Goal: Task Accomplishment & Management: Complete application form

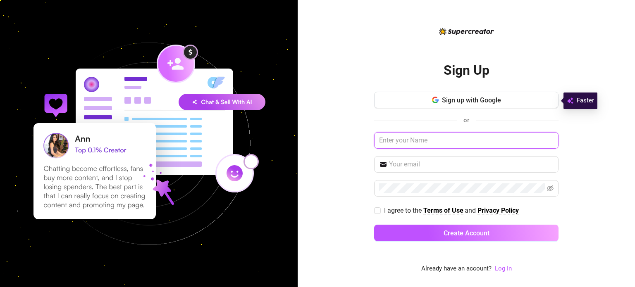
click at [419, 142] on input "text" at bounding box center [466, 140] width 184 height 17
click at [541, 97] on button "Sign up with Google" at bounding box center [466, 100] width 184 height 17
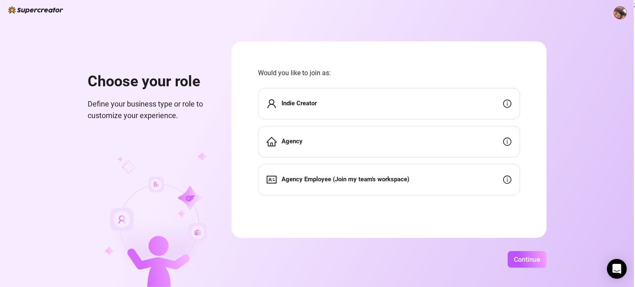
click at [447, 103] on div "Indie Creator" at bounding box center [389, 103] width 262 height 31
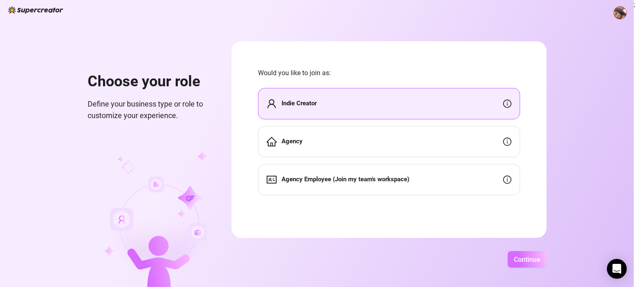
click at [520, 251] on button "Continue" at bounding box center [527, 259] width 39 height 17
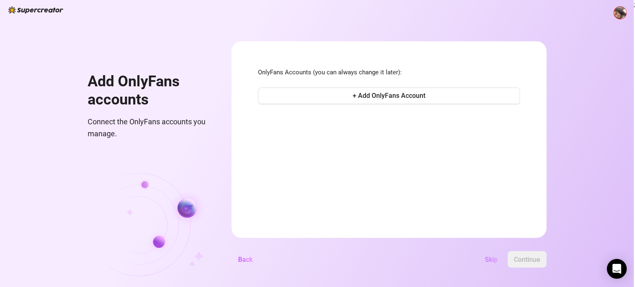
click at [481, 256] on button "Skip" at bounding box center [492, 259] width 26 height 17
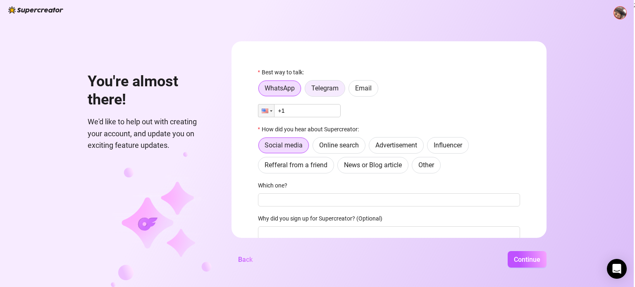
click at [326, 81] on label "Telegram" at bounding box center [325, 88] width 41 height 17
click at [307, 91] on input "Telegram" at bounding box center [307, 91] width 0 height 0
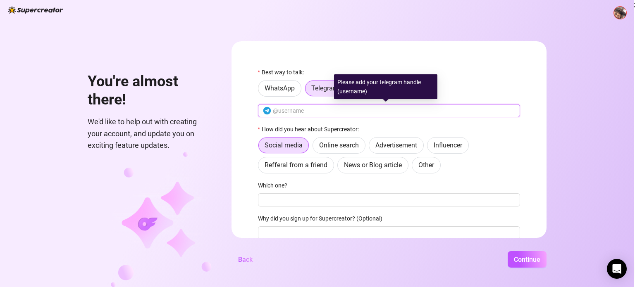
click at [319, 106] on input "text" at bounding box center [394, 110] width 242 height 9
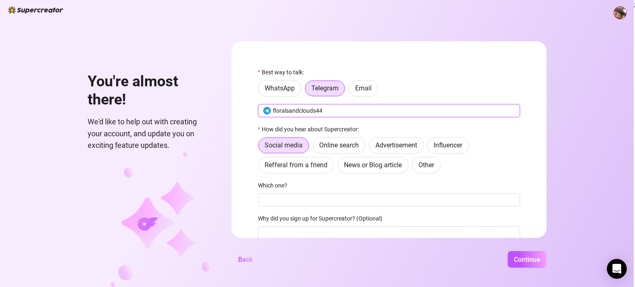
type input "floralsandclouds44"
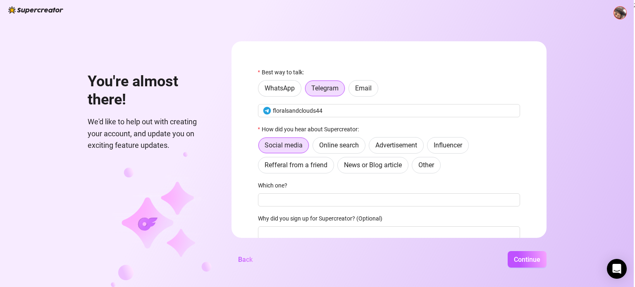
click at [520, 72] on form "Best way to talk: WhatsApp Telegram Email floralsandclouds44 How did you hear a…" at bounding box center [389, 139] width 315 height 197
click at [397, 165] on span "News or Blog article" at bounding box center [373, 165] width 58 height 8
click at [340, 167] on input "News or Blog article" at bounding box center [340, 167] width 0 height 0
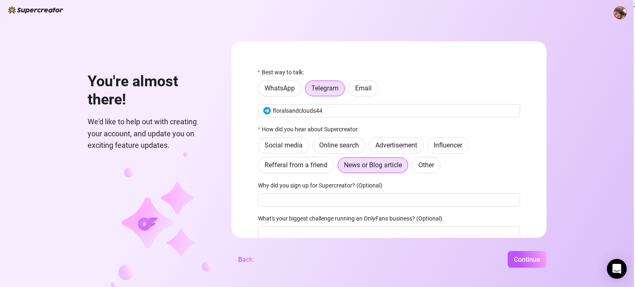
scroll to position [36, 0]
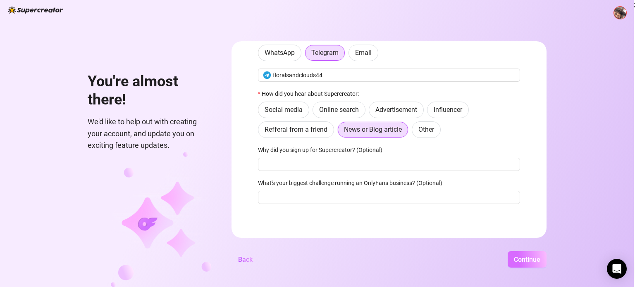
click at [524, 263] on span "Continue" at bounding box center [527, 260] width 26 height 8
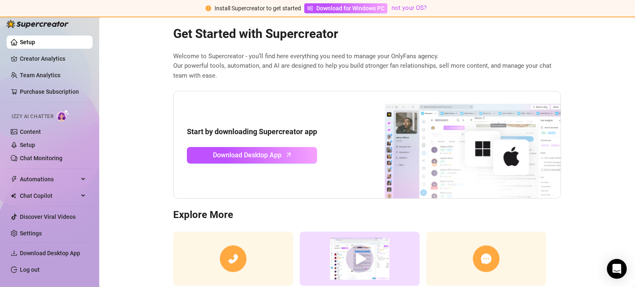
scroll to position [3, 0]
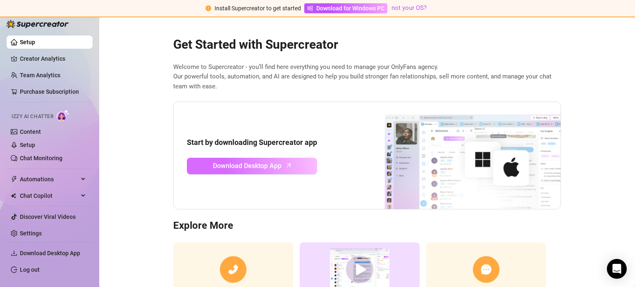
click at [250, 173] on link "Download Desktop App" at bounding box center [252, 166] width 130 height 17
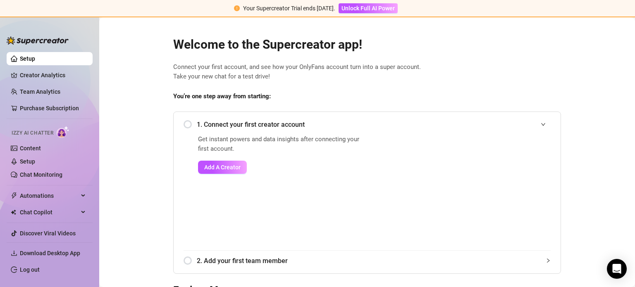
scroll to position [68, 0]
